Goal: Find specific page/section

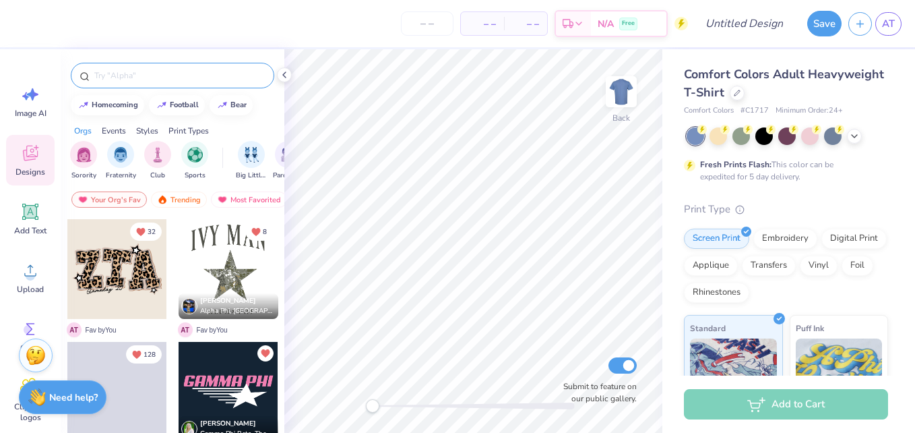
click at [135, 82] on div at bounding box center [173, 76] width 204 height 26
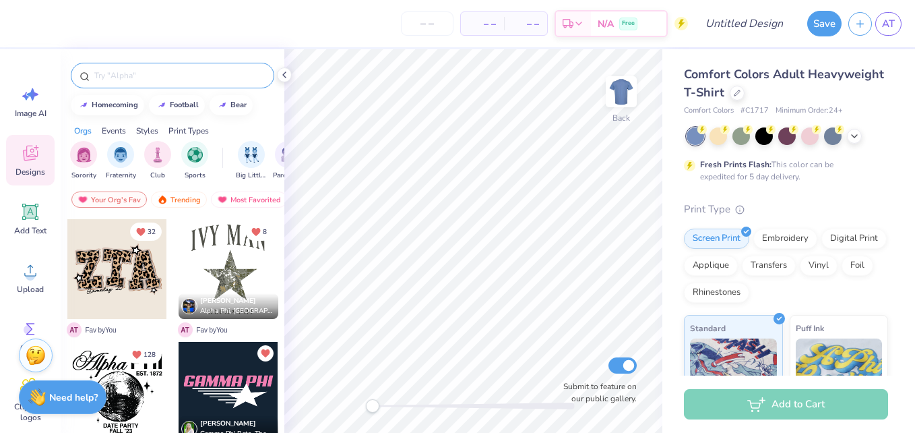
click at [149, 71] on input "text" at bounding box center [179, 75] width 173 height 13
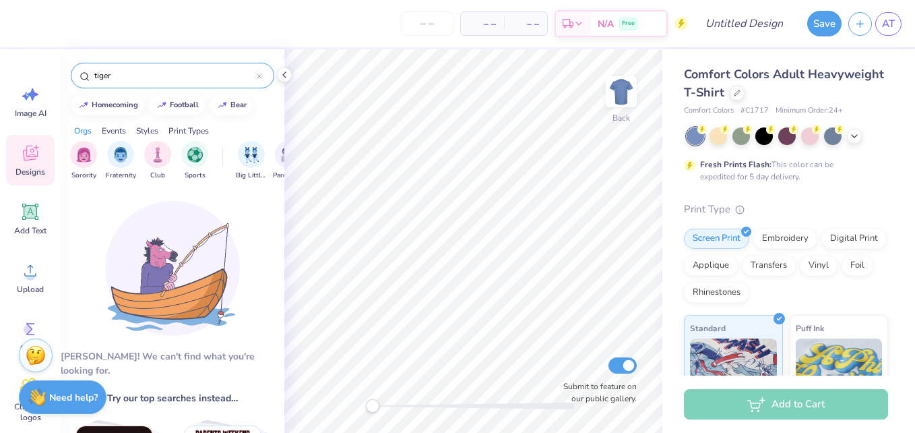
click at [149, 71] on input "tiger" at bounding box center [175, 75] width 164 height 13
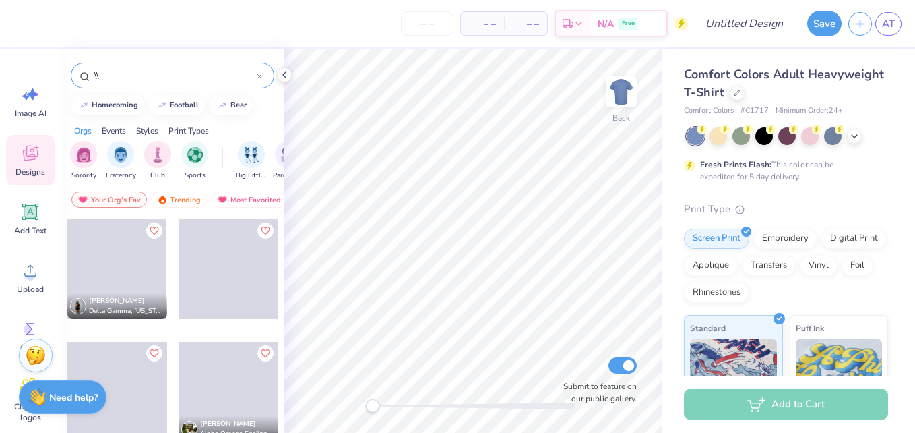
type input "\"
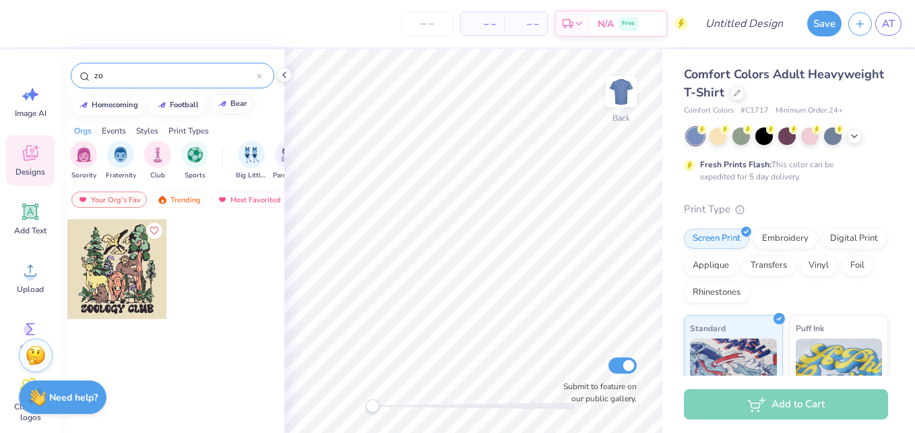
type input "z"
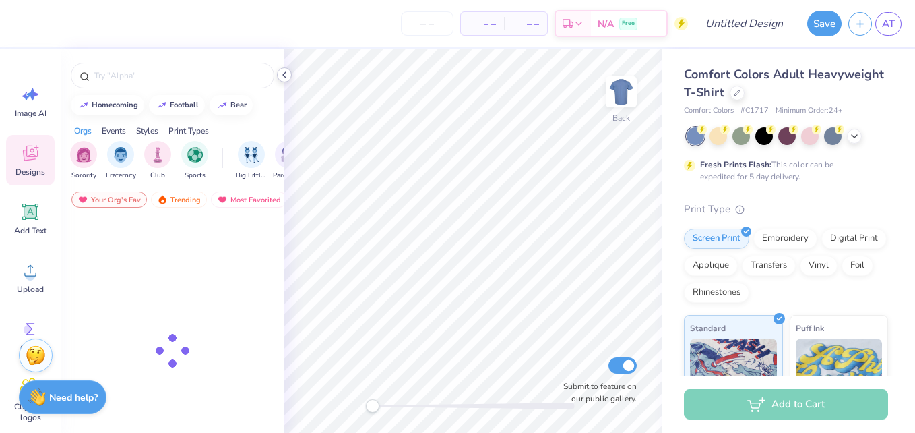
click at [284, 80] on icon at bounding box center [284, 74] width 11 height 11
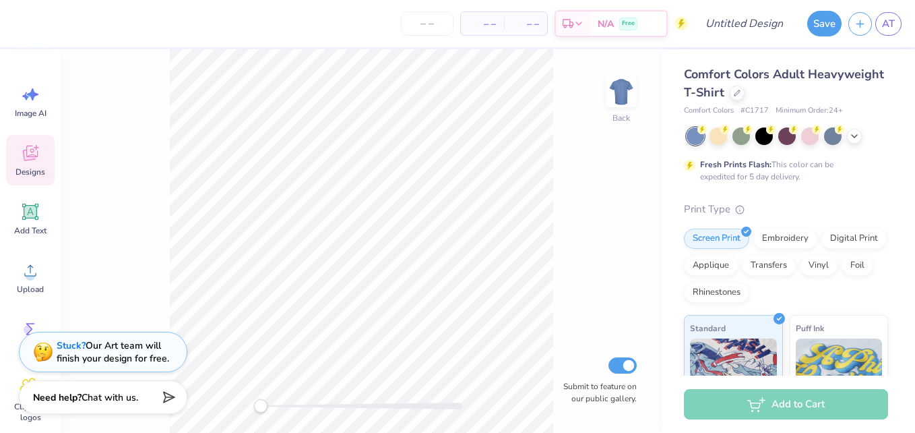
click at [40, 160] on icon at bounding box center [30, 153] width 20 height 20
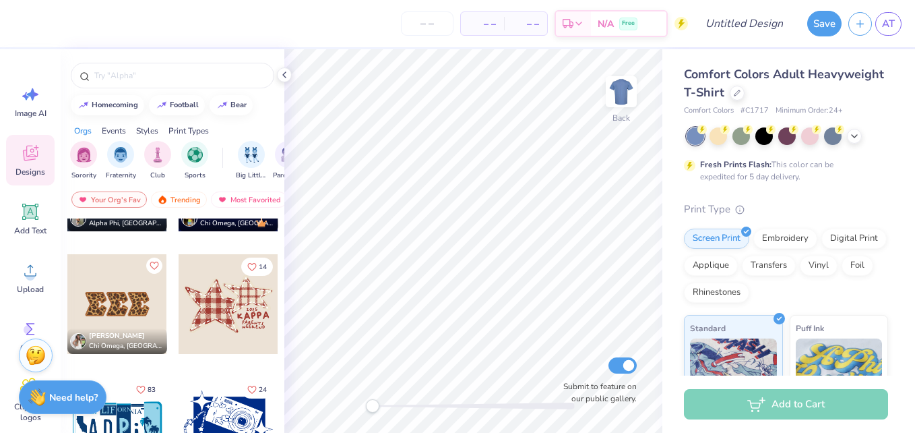
scroll to position [1806, 0]
